Goal: Transaction & Acquisition: Download file/media

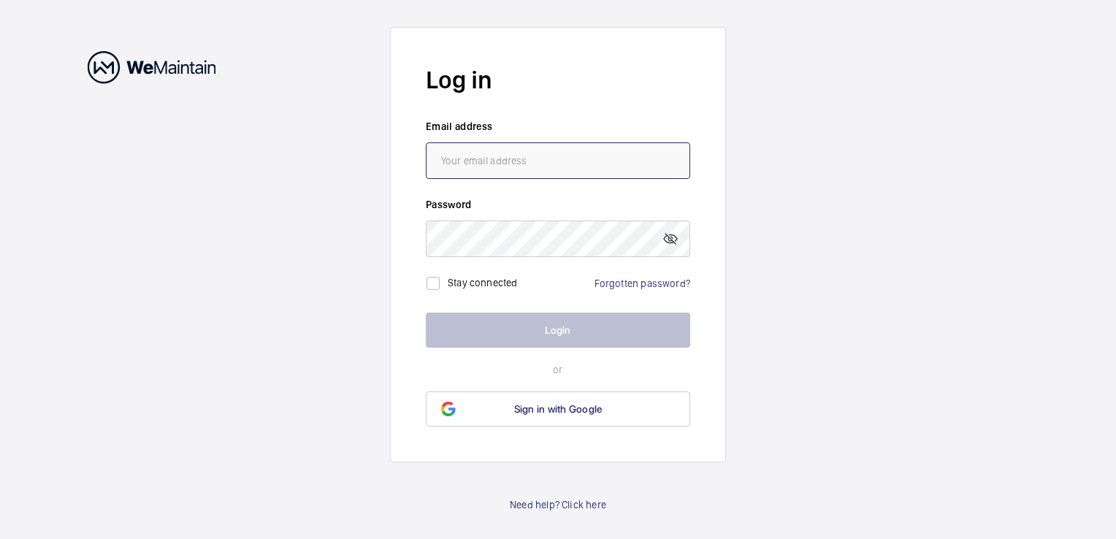
type input "[PERSON_NAME][EMAIL_ADDRESS][DOMAIN_NAME]"
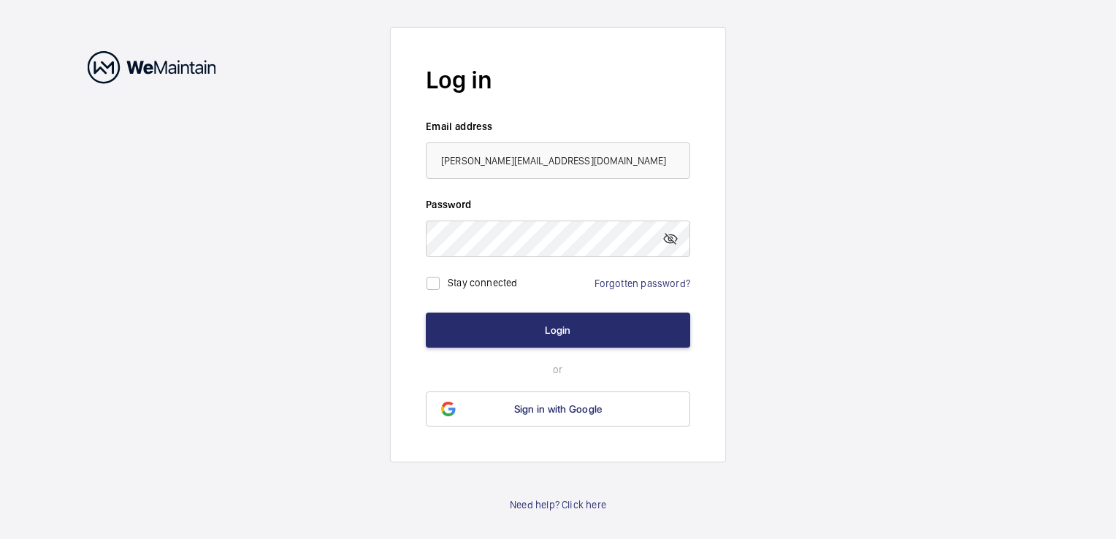
drag, startPoint x: 451, startPoint y: 288, endPoint x: 473, endPoint y: 300, distance: 24.8
click at [451, 288] on label "Stay connected" at bounding box center [483, 283] width 70 height 12
checkbox input "true"
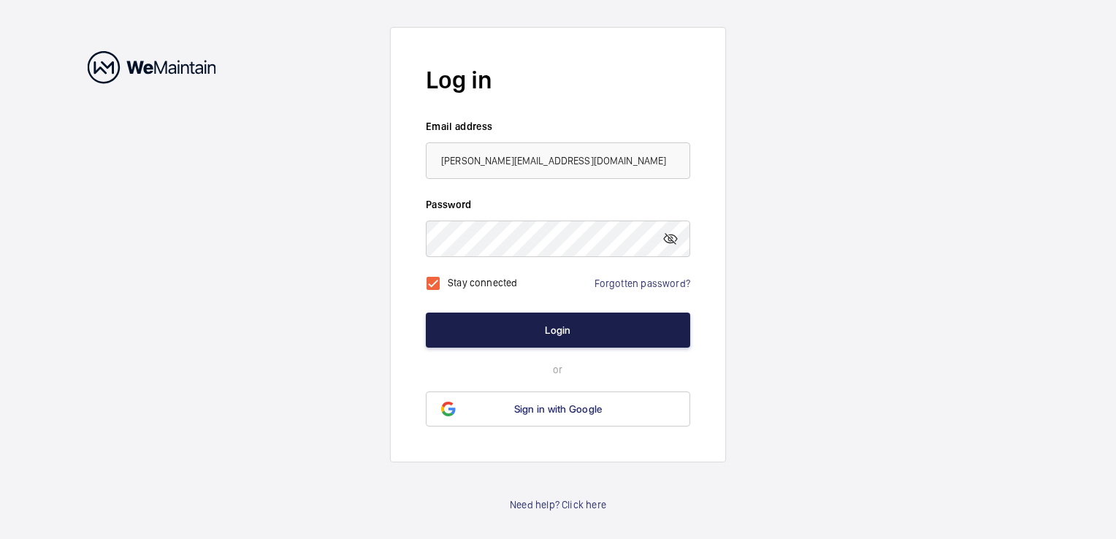
click at [508, 327] on button "Login" at bounding box center [558, 330] width 264 height 35
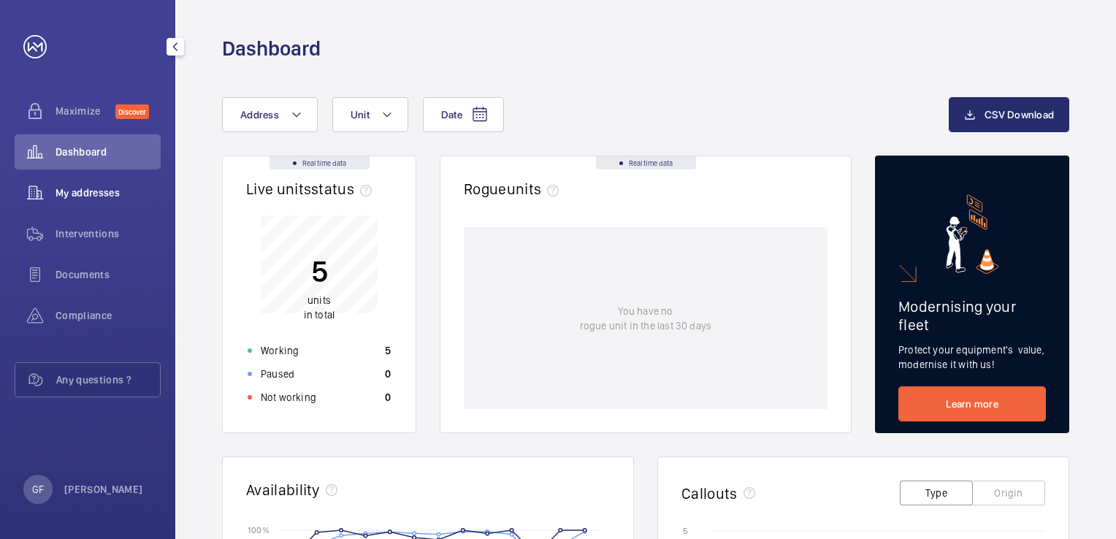
click at [117, 191] on span "My addresses" at bounding box center [108, 193] width 105 height 15
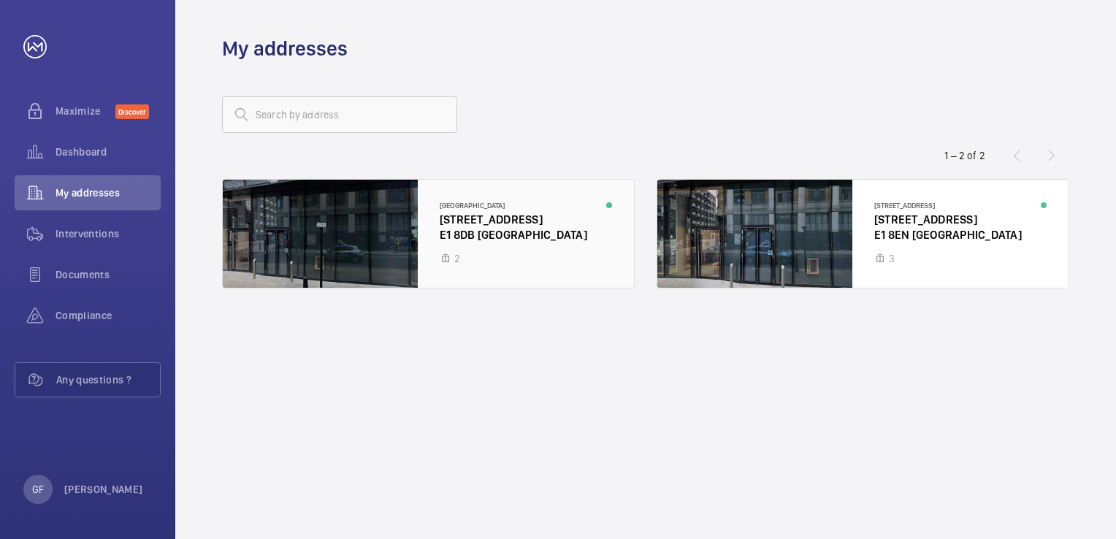
click at [523, 243] on div at bounding box center [428, 234] width 411 height 108
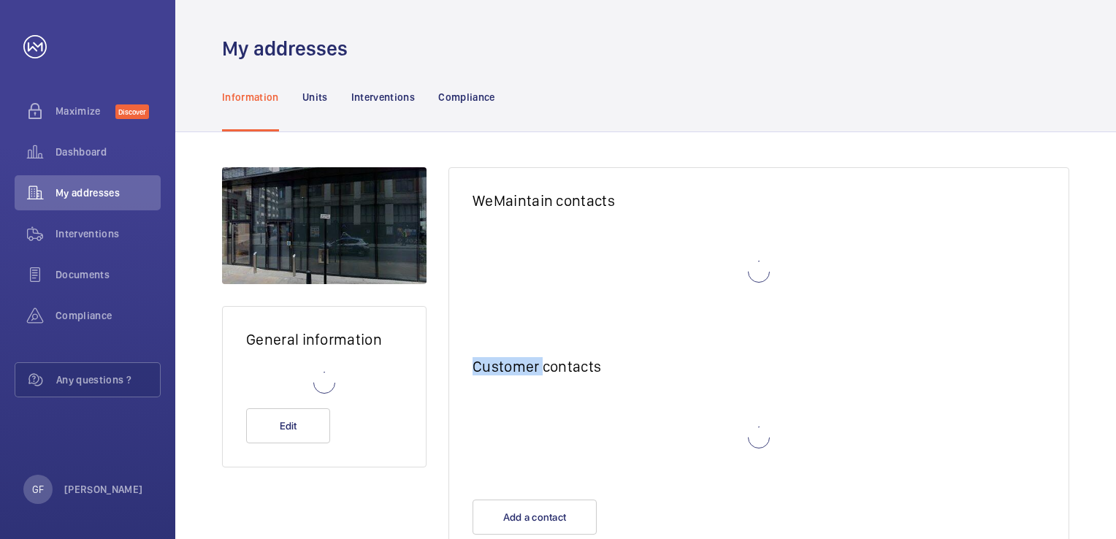
click at [523, 243] on wm-front-card-body at bounding box center [759, 279] width 620 height 110
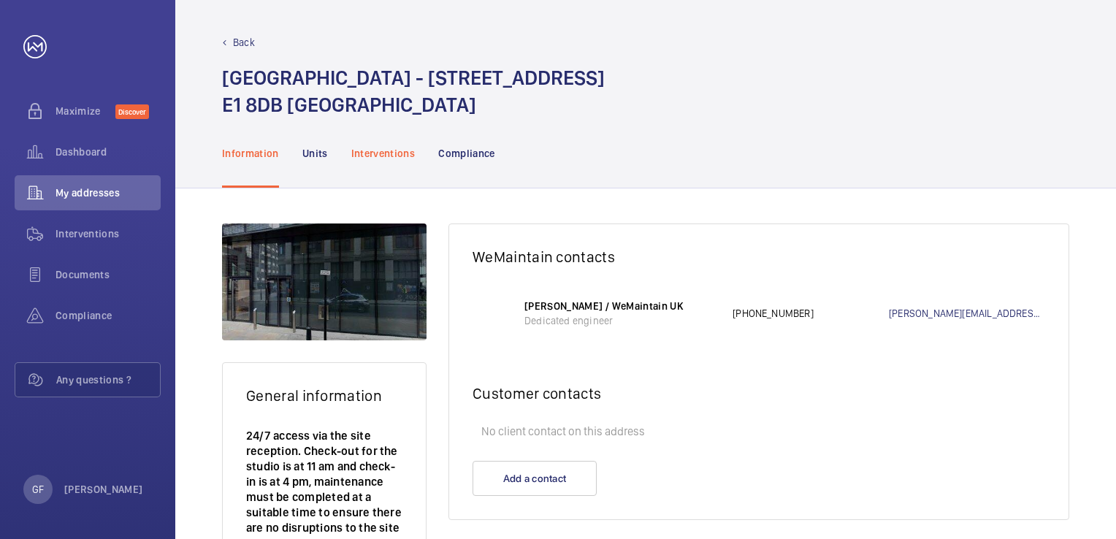
click at [362, 150] on p "Interventions" at bounding box center [383, 153] width 64 height 15
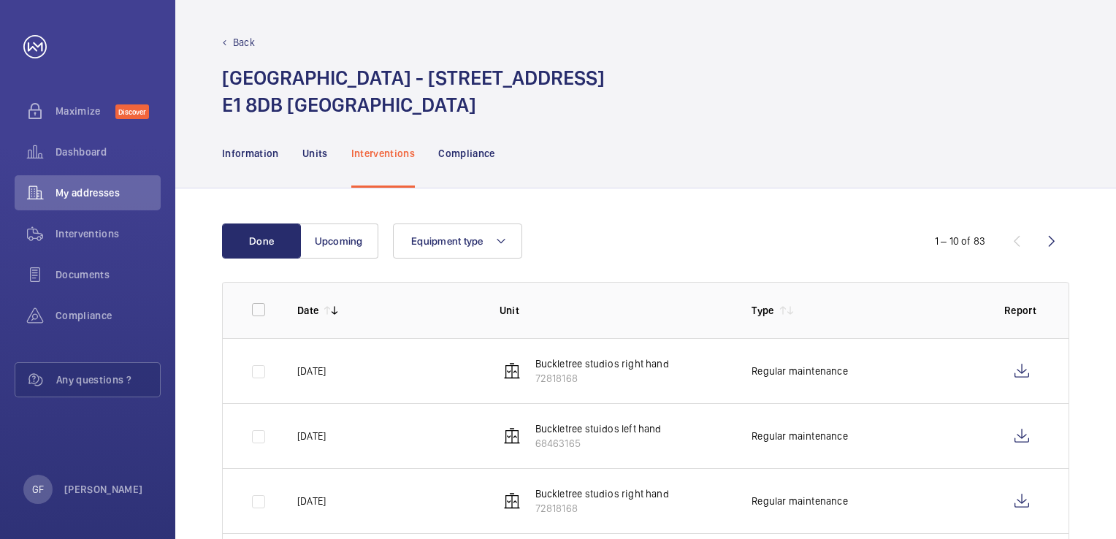
scroll to position [146, 0]
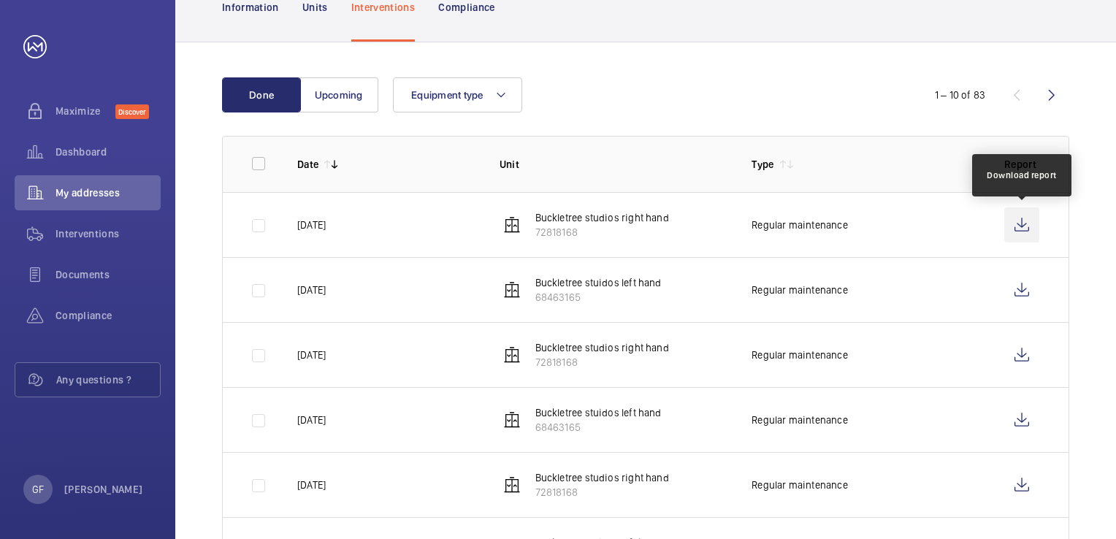
click at [1021, 232] on wm-front-icon-button at bounding box center [1021, 224] width 35 height 35
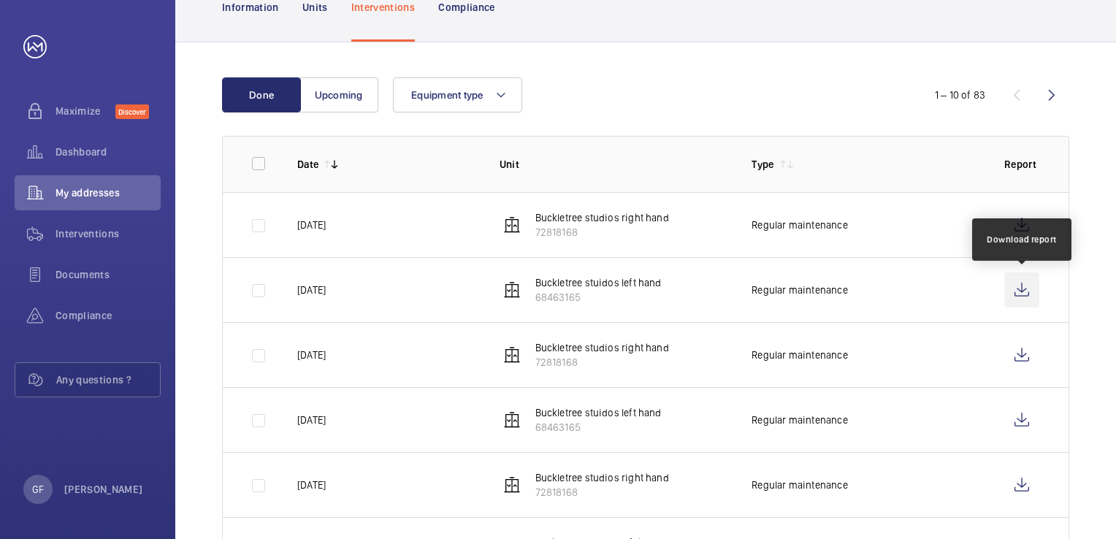
click at [1020, 288] on wm-front-icon-button at bounding box center [1021, 289] width 35 height 35
click at [73, 188] on span "My addresses" at bounding box center [108, 193] width 105 height 15
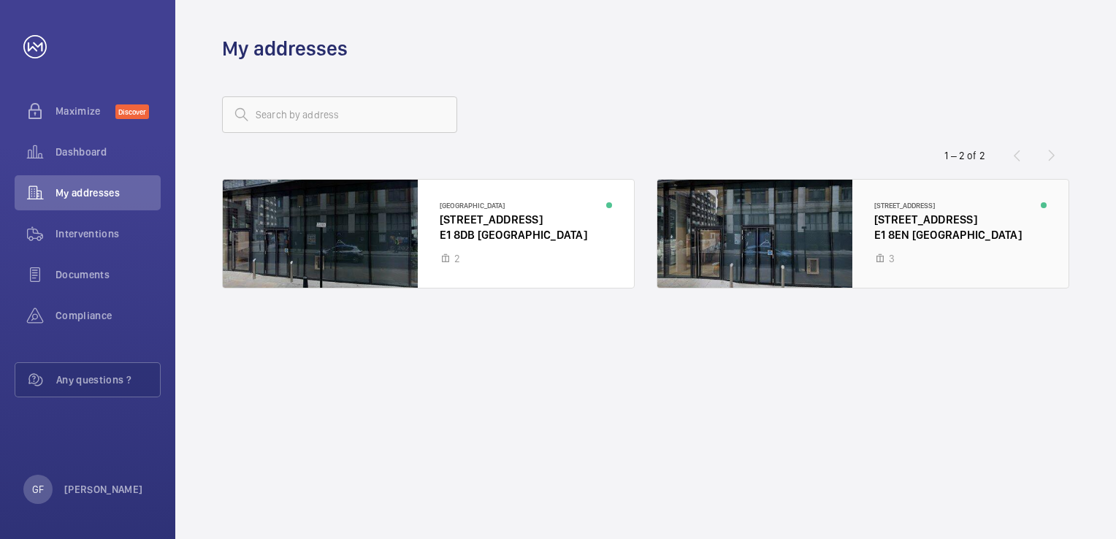
click at [907, 229] on div at bounding box center [862, 234] width 411 height 108
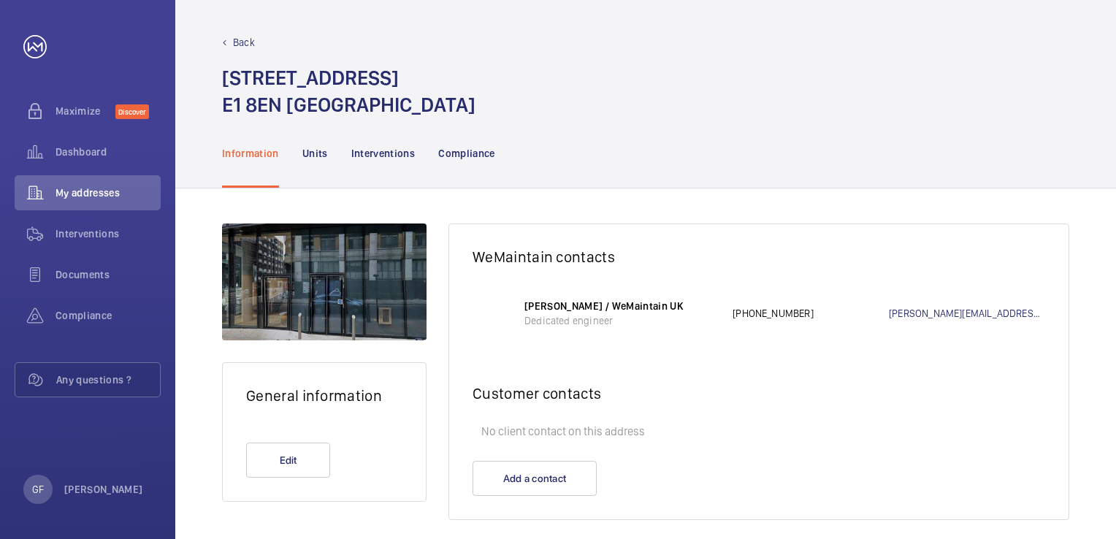
scroll to position [15, 0]
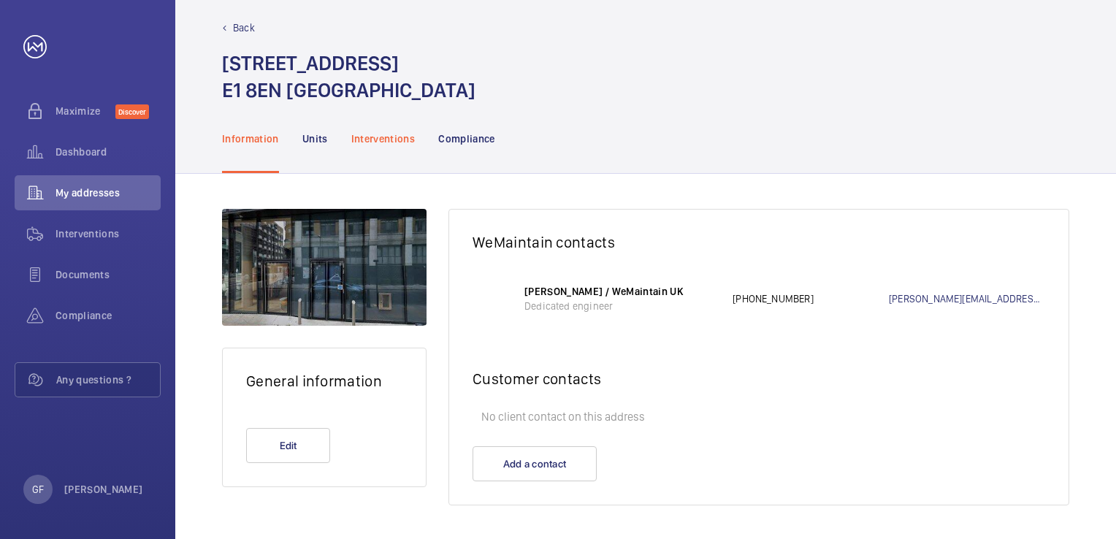
click at [401, 139] on p "Interventions" at bounding box center [383, 138] width 64 height 15
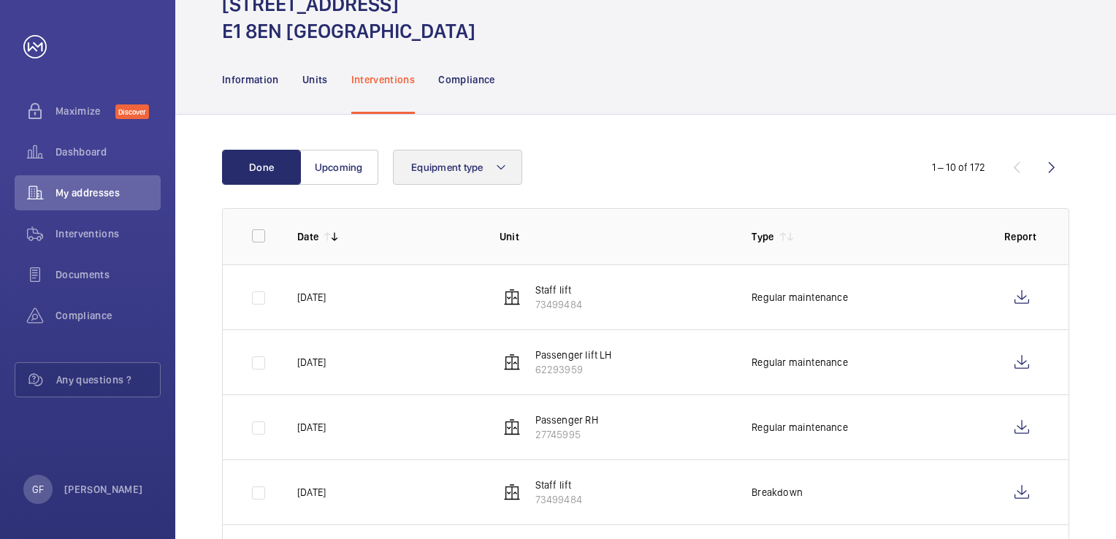
scroll to position [234, 0]
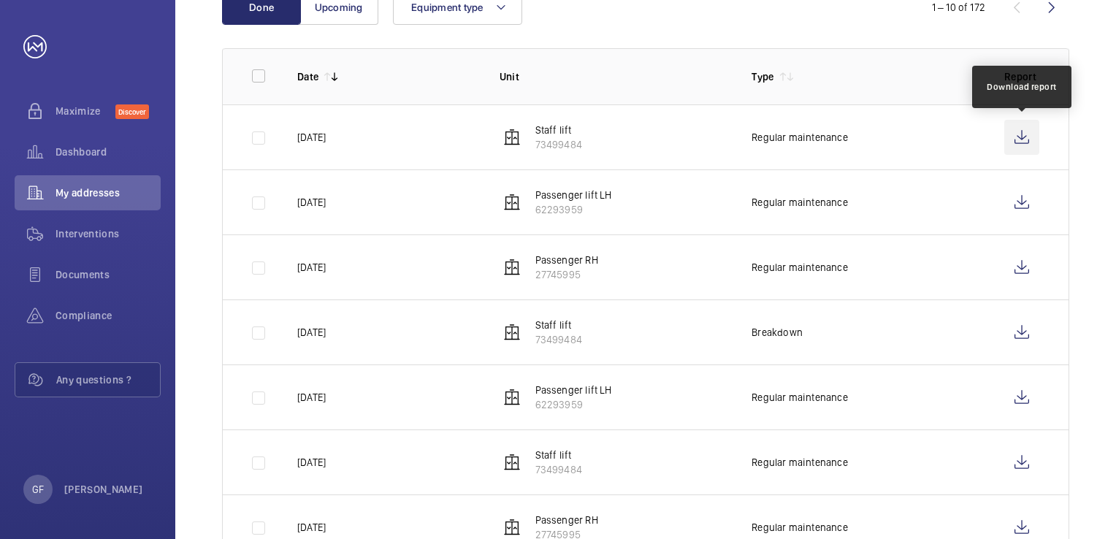
click at [1020, 140] on wm-front-icon-button at bounding box center [1021, 137] width 35 height 35
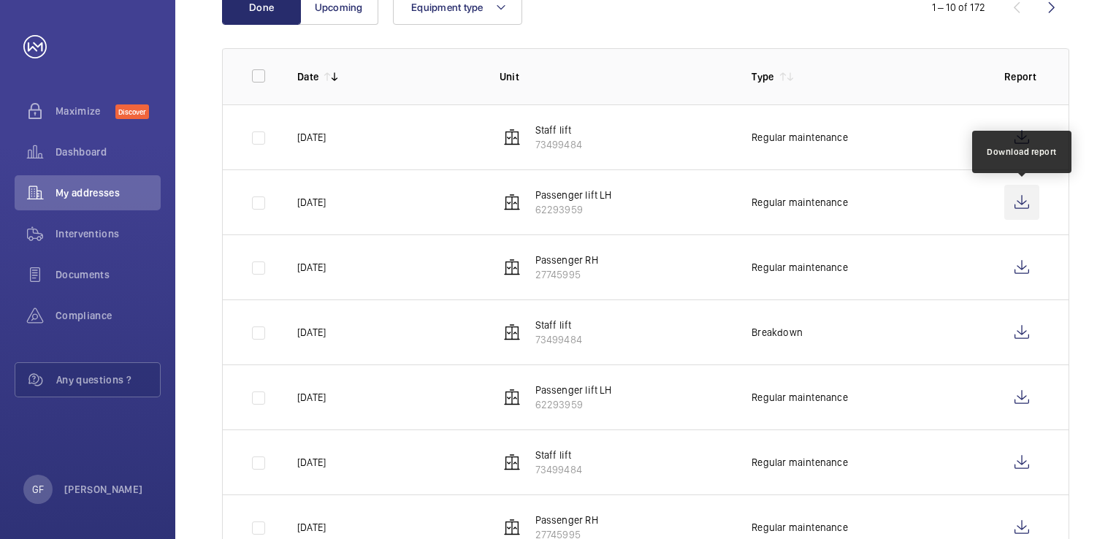
click at [1026, 199] on wm-front-icon-button at bounding box center [1021, 202] width 35 height 35
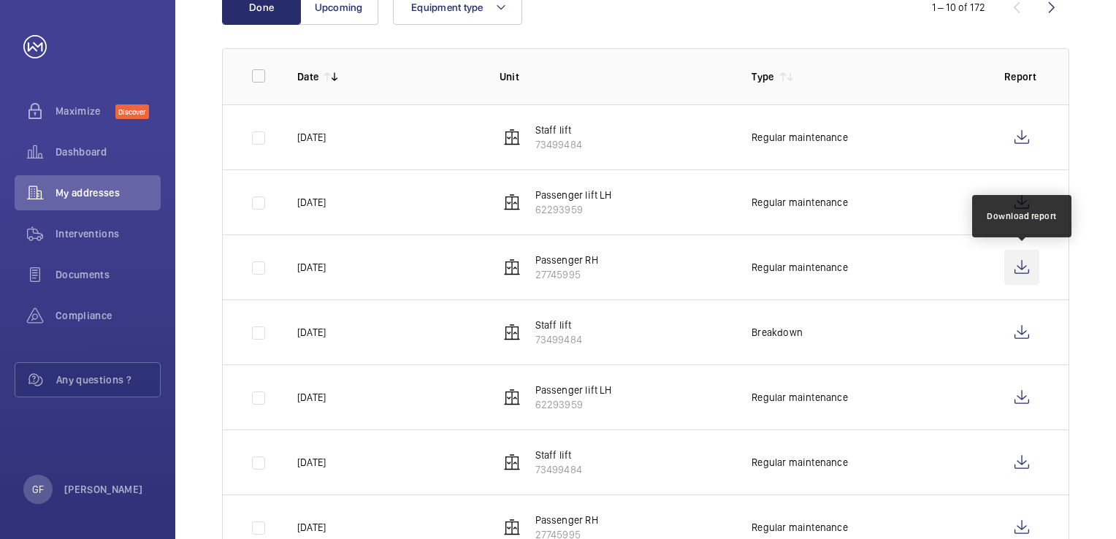
click at [1023, 264] on wm-front-icon-button at bounding box center [1021, 267] width 35 height 35
